Goal: Task Accomplishment & Management: Use online tool/utility

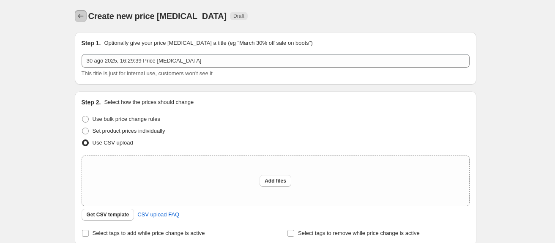
click at [81, 13] on icon "Price change jobs" at bounding box center [80, 16] width 8 height 8
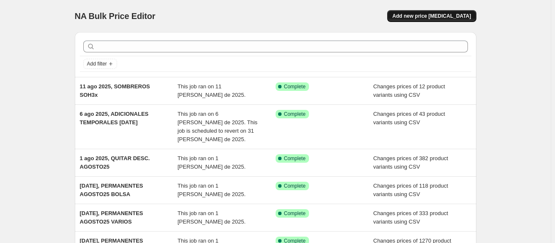
click at [433, 14] on span "Add new price [MEDICAL_DATA]" at bounding box center [431, 16] width 79 height 7
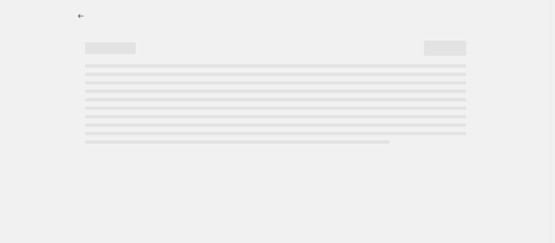
select select "percentage"
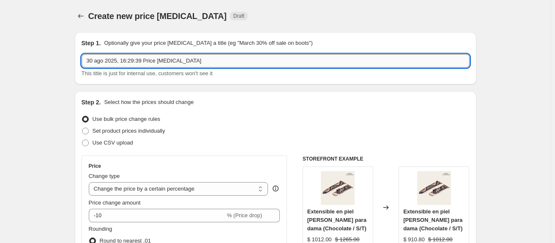
click at [100, 57] on input "30 ago 2025, 16:29:39 Price change job" at bounding box center [276, 61] width 388 height 14
drag, startPoint x: 121, startPoint y: 60, endPoint x: 203, endPoint y: 60, distance: 81.9
click at [203, 60] on input "30 ago 2025, 16:29:39 Price change job" at bounding box center [276, 61] width 388 height 14
click at [158, 63] on input "30 ago 2025, per" at bounding box center [276, 61] width 388 height 14
click at [131, 58] on input "30 ago 2025, PERRMANENTES SEPT25" at bounding box center [276, 61] width 388 height 14
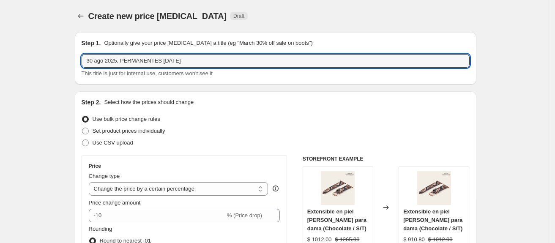
type input "30 ago 2025, PERMANENTES SEPT25"
click at [229, 96] on div "Step 2. Select how the prices should change Use bulk price change rules Set pro…" at bounding box center [275, 239] width 401 height 296
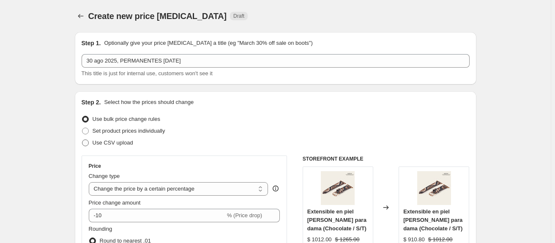
click at [109, 144] on span "Use CSV upload" at bounding box center [112, 142] width 41 height 6
click at [82, 140] on input "Use CSV upload" at bounding box center [82, 139] width 0 height 0
radio input "true"
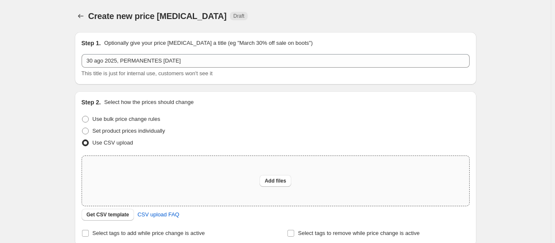
scroll to position [38, 0]
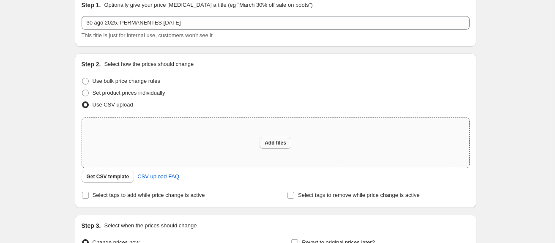
click at [289, 141] on button "Add files" at bounding box center [275, 143] width 32 height 12
type input "C:\fakepath\csv_template_user_22231_31agosto25_PERMANENTES.csv"
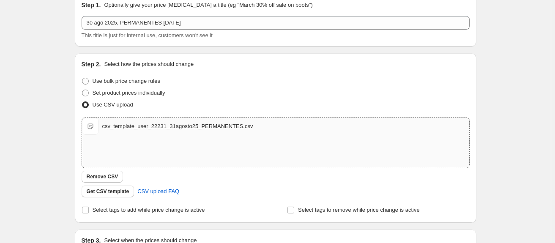
click at [484, 46] on div "Create new price change job. This page is ready Create new price change job Dra…" at bounding box center [275, 157] width 421 height 391
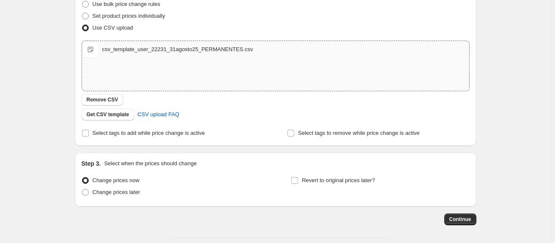
scroll to position [148, 0]
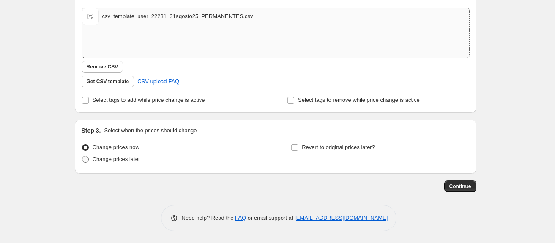
click at [117, 158] on span "Change prices later" at bounding box center [116, 159] width 48 height 6
click at [82, 156] on input "Change prices later" at bounding box center [82, 156] width 0 height 0
radio input "true"
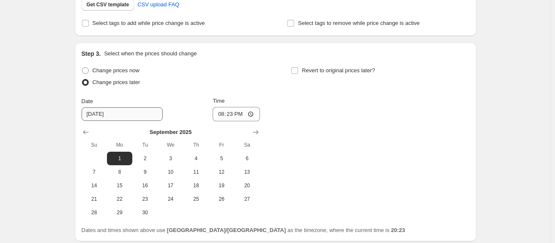
scroll to position [263, 0]
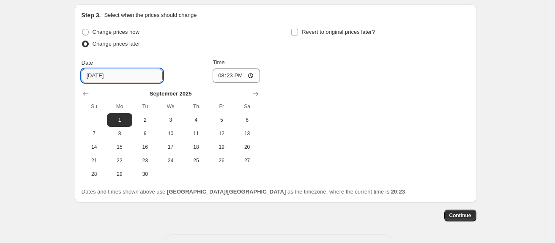
click at [127, 76] on input "9/1/2025" at bounding box center [122, 76] width 81 height 14
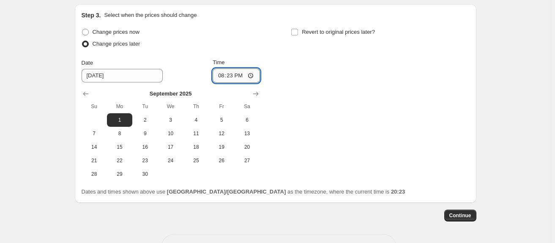
click at [215, 75] on input "20:23" at bounding box center [235, 75] width 47 height 14
type input "00:01"
click at [87, 91] on icon "Show previous month, August 2025" at bounding box center [86, 94] width 8 height 8
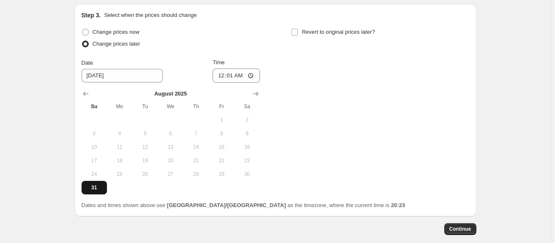
click at [94, 185] on span "31" at bounding box center [94, 187] width 19 height 7
type input "8/31/2025"
click at [217, 74] on input "00:01" at bounding box center [235, 75] width 47 height 14
type input "23:59"
click at [329, 111] on div "Change prices now Change prices later Date 8/31/2025 Time 23:59 August 2025 Su …" at bounding box center [276, 110] width 388 height 168
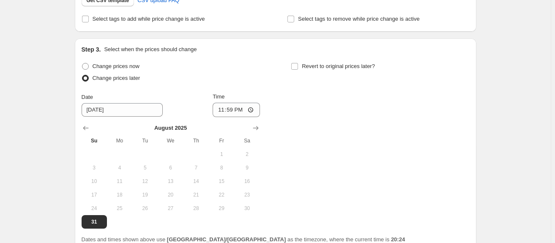
scroll to position [306, 0]
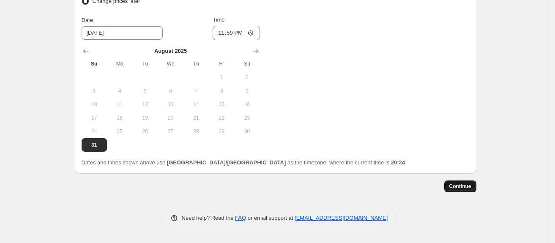
click at [463, 185] on span "Continue" at bounding box center [460, 186] width 22 height 7
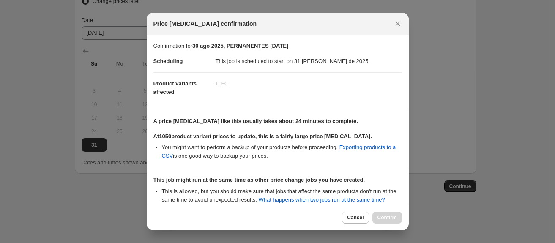
scroll to position [85, 0]
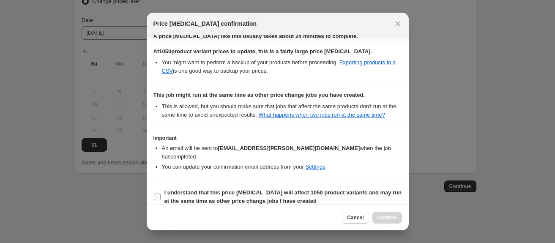
click at [155, 193] on input "I understand that this price change job will affect 1050 product variants and m…" at bounding box center [157, 196] width 7 height 7
checkbox input "true"
click at [390, 217] on span "Confirm" at bounding box center [386, 217] width 19 height 7
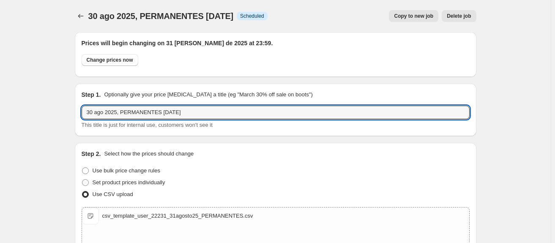
drag, startPoint x: 181, startPoint y: 112, endPoint x: 68, endPoint y: 112, distance: 113.2
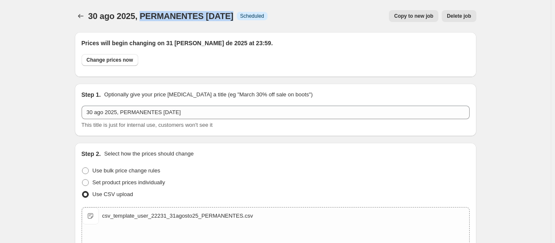
drag, startPoint x: 143, startPoint y: 16, endPoint x: 233, endPoint y: 19, distance: 90.0
click at [233, 19] on div "30 ago 2025, PERMANENTES SEPT25 Info Scheduled" at bounding box center [177, 16] width 179 height 12
copy span "PERMANENTES SEPT25"
click at [467, 16] on span "Delete job" at bounding box center [458, 16] width 24 height 7
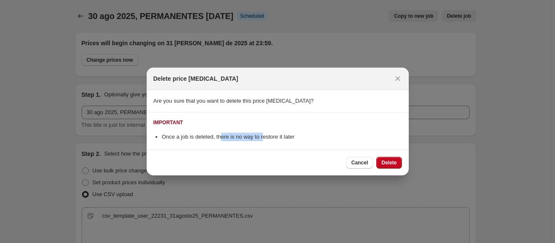
drag, startPoint x: 228, startPoint y: 138, endPoint x: 262, endPoint y: 137, distance: 34.2
click at [262, 137] on li "Once a job is deleted, there is no way to restore it later" at bounding box center [282, 137] width 240 height 8
click at [382, 165] on span "Delete" at bounding box center [388, 162] width 15 height 7
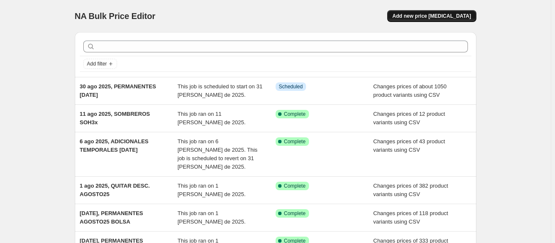
click at [427, 16] on span "Add new price [MEDICAL_DATA]" at bounding box center [431, 16] width 79 height 7
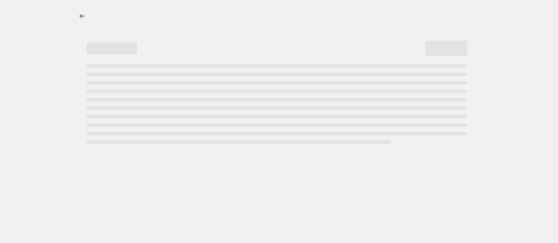
select select "percentage"
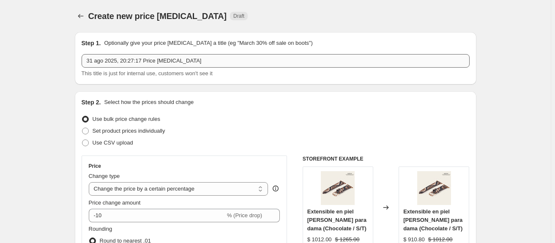
click at [204, 49] on div "Step 1. Optionally give your price [MEDICAL_DATA] a title (eg "March 30% off sa…" at bounding box center [276, 58] width 388 height 39
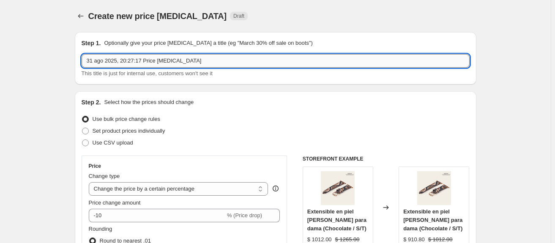
click at [194, 59] on input "31 ago 2025, 20:27:17 Price change job" at bounding box center [276, 61] width 388 height 14
drag, startPoint x: 195, startPoint y: 60, endPoint x: -32, endPoint y: 54, distance: 226.4
click at [0, 54] on html "Home Settings Plans Skip to content Create new price change job. This page is r…" at bounding box center [277, 121] width 555 height 243
paste input "0 ago 2025, PERMANENTES SEPT25"
click at [180, 60] on input "31 ago 2025, 20:27:17 Price change job" at bounding box center [276, 61] width 388 height 14
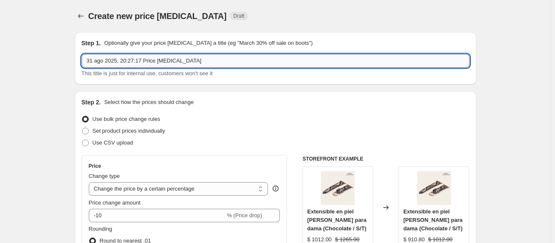
click at [143, 62] on input "31 ago 2025, 20:27:17 Price change job" at bounding box center [276, 61] width 388 height 14
click at [93, 58] on input "31 ago 2025, 20:27:17 Price change job" at bounding box center [276, 61] width 388 height 14
drag, startPoint x: 120, startPoint y: 59, endPoint x: 216, endPoint y: 54, distance: 96.0
click at [216, 54] on input "31 ago 2025, 20:27:17 Price change job" at bounding box center [276, 61] width 388 height 14
paste input "PERMANENTES SEPT25"
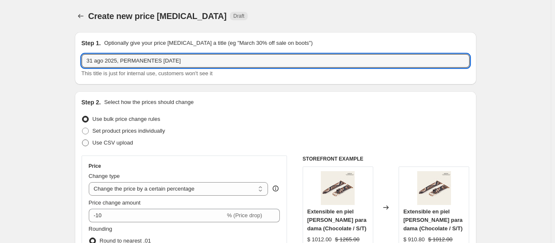
type input "31 ago 2025, PERMANENTES [DATE]"
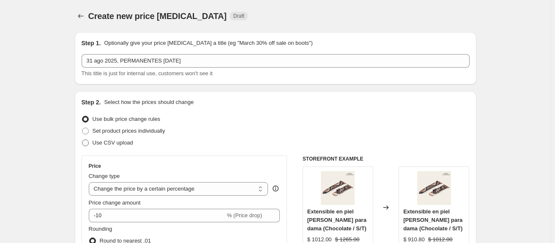
click at [107, 144] on span "Use CSV upload" at bounding box center [112, 142] width 41 height 6
click at [82, 140] on input "Use CSV upload" at bounding box center [82, 139] width 0 height 0
radio input "true"
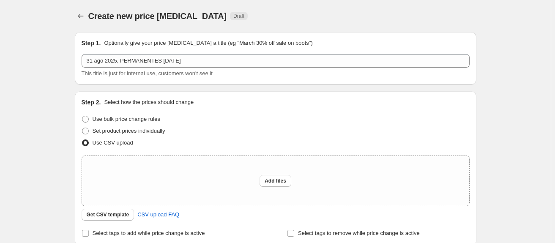
drag, startPoint x: 35, startPoint y: 139, endPoint x: 39, endPoint y: 136, distance: 4.3
click at [35, 139] on div "Create new price change job. This page is ready Create new price change job Dra…" at bounding box center [275, 188] width 550 height 377
click at [275, 185] on button "Add files" at bounding box center [275, 181] width 32 height 12
type input "C:\fakepath\csv_template_user_22231_31agosto25_PERMANENTES.csv"
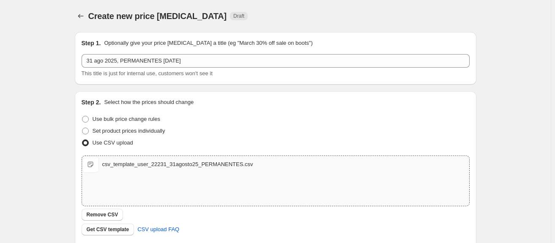
click at [56, 143] on div "Create new price change job. This page is ready Create new price change job Dra…" at bounding box center [275, 195] width 550 height 391
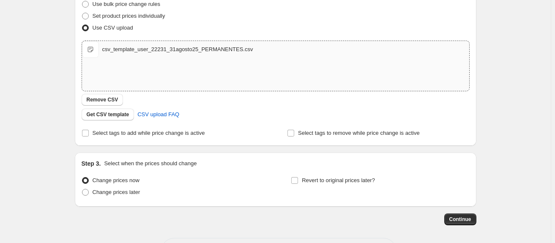
scroll to position [148, 0]
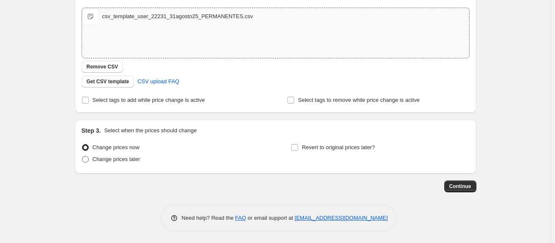
click at [119, 161] on span "Change prices later" at bounding box center [116, 159] width 48 height 6
click at [82, 156] on input "Change prices later" at bounding box center [82, 156] width 0 height 0
radio input "true"
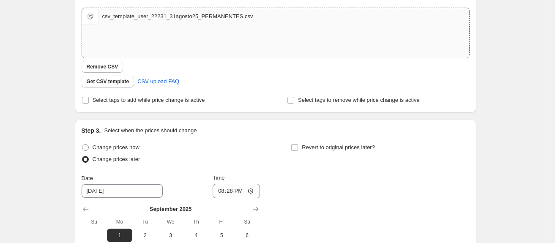
scroll to position [263, 0]
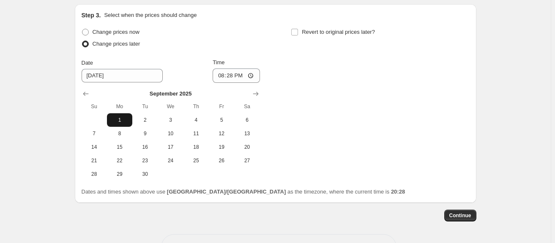
click at [122, 122] on span "1" at bounding box center [119, 120] width 19 height 7
click at [222, 73] on input "20:28" at bounding box center [235, 75] width 47 height 14
type input "09:00"
click at [317, 81] on div "Change prices now Change prices later Date 9/1/2025 Time 09:00 September 2025 S…" at bounding box center [276, 103] width 388 height 155
click at [369, 131] on div "Change prices now Change prices later Date 9/1/2025 Time 09:00 September 2025 S…" at bounding box center [276, 103] width 388 height 155
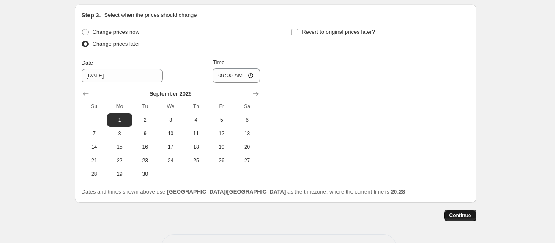
click at [453, 212] on span "Continue" at bounding box center [460, 215] width 22 height 7
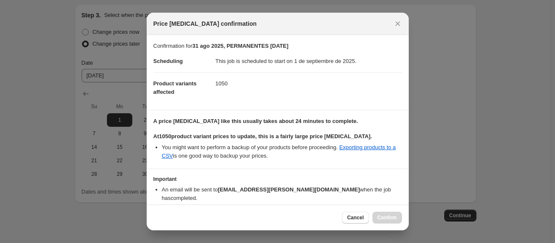
scroll to position [33, 0]
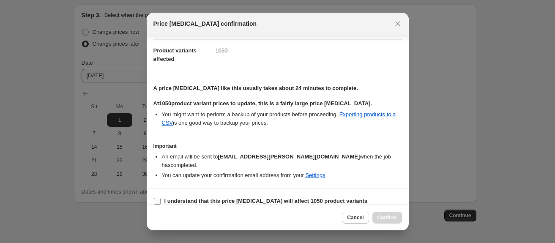
click at [155, 197] on label "I understand that this price change job will affect 1050 product variants" at bounding box center [260, 201] width 214 height 12
click at [155, 198] on input "I understand that this price change job will affect 1050 product variants" at bounding box center [157, 201] width 7 height 7
checkbox input "true"
click at [387, 219] on span "Confirm" at bounding box center [386, 217] width 19 height 7
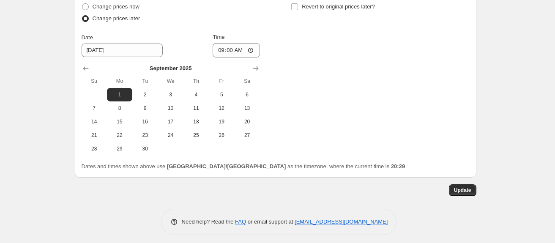
scroll to position [344, 0]
